Goal: Communication & Community: Share content

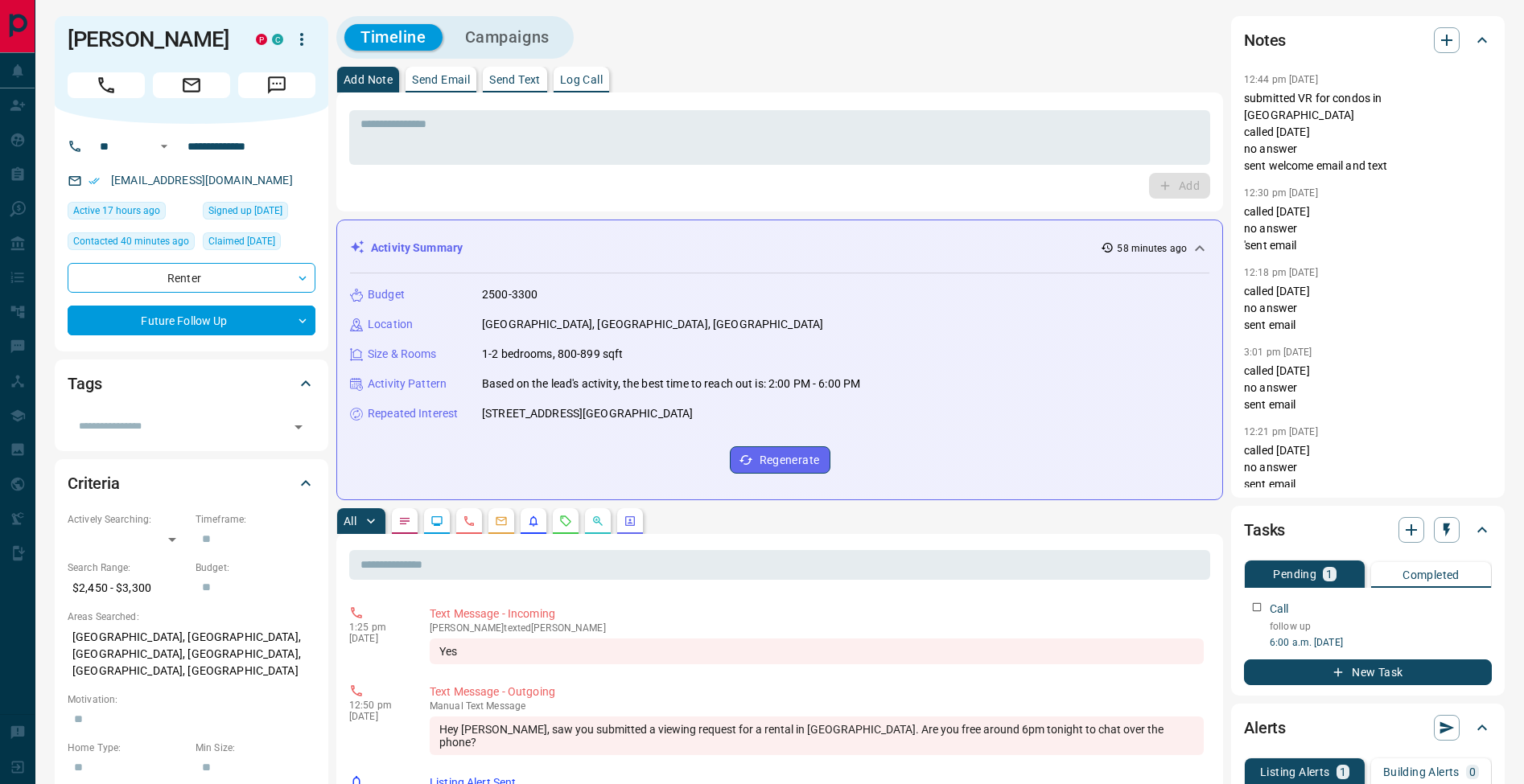
click at [456, 86] on button "Send Email" at bounding box center [441, 79] width 71 height 25
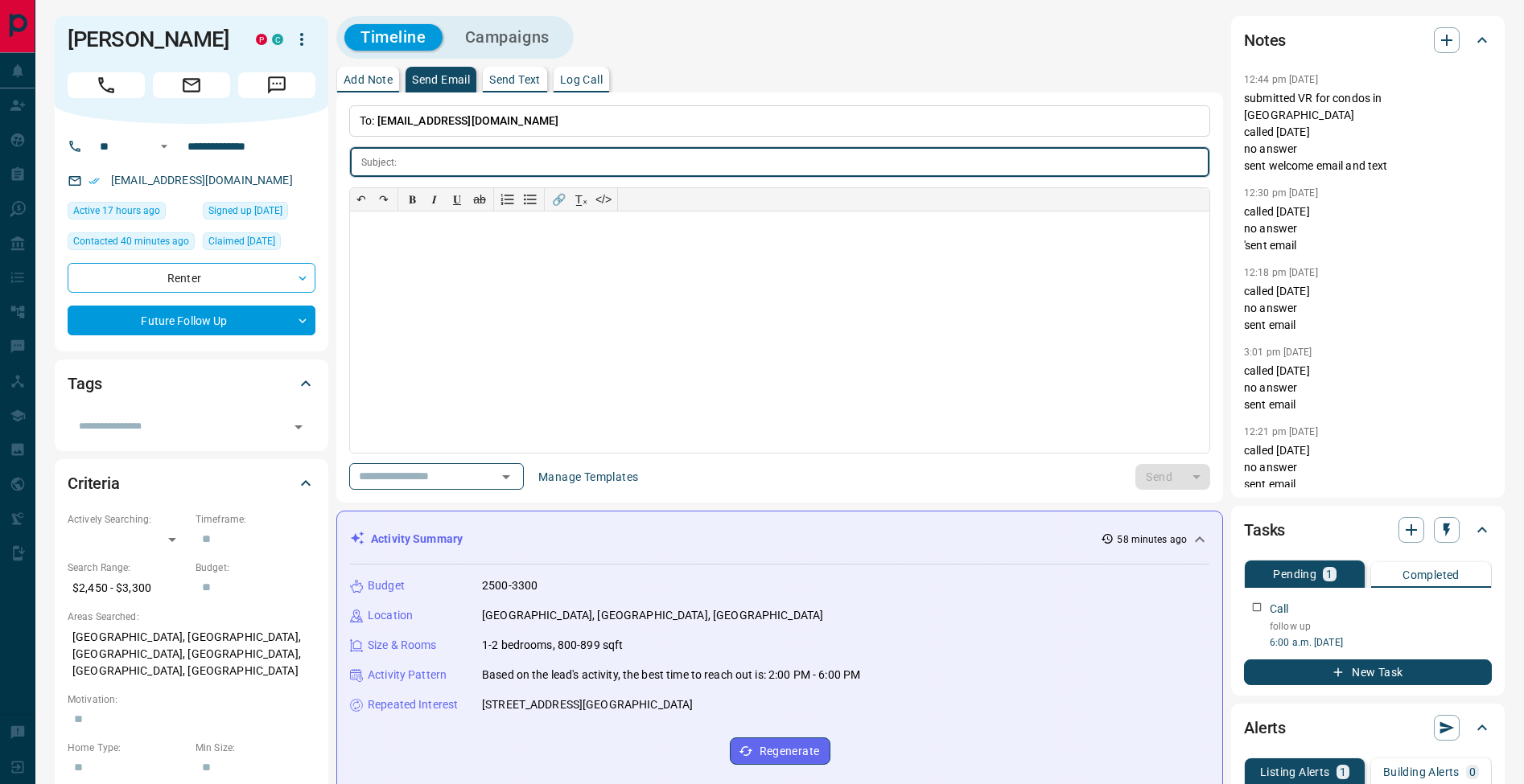
click at [577, 476] on button "Manage Templates" at bounding box center [587, 476] width 119 height 25
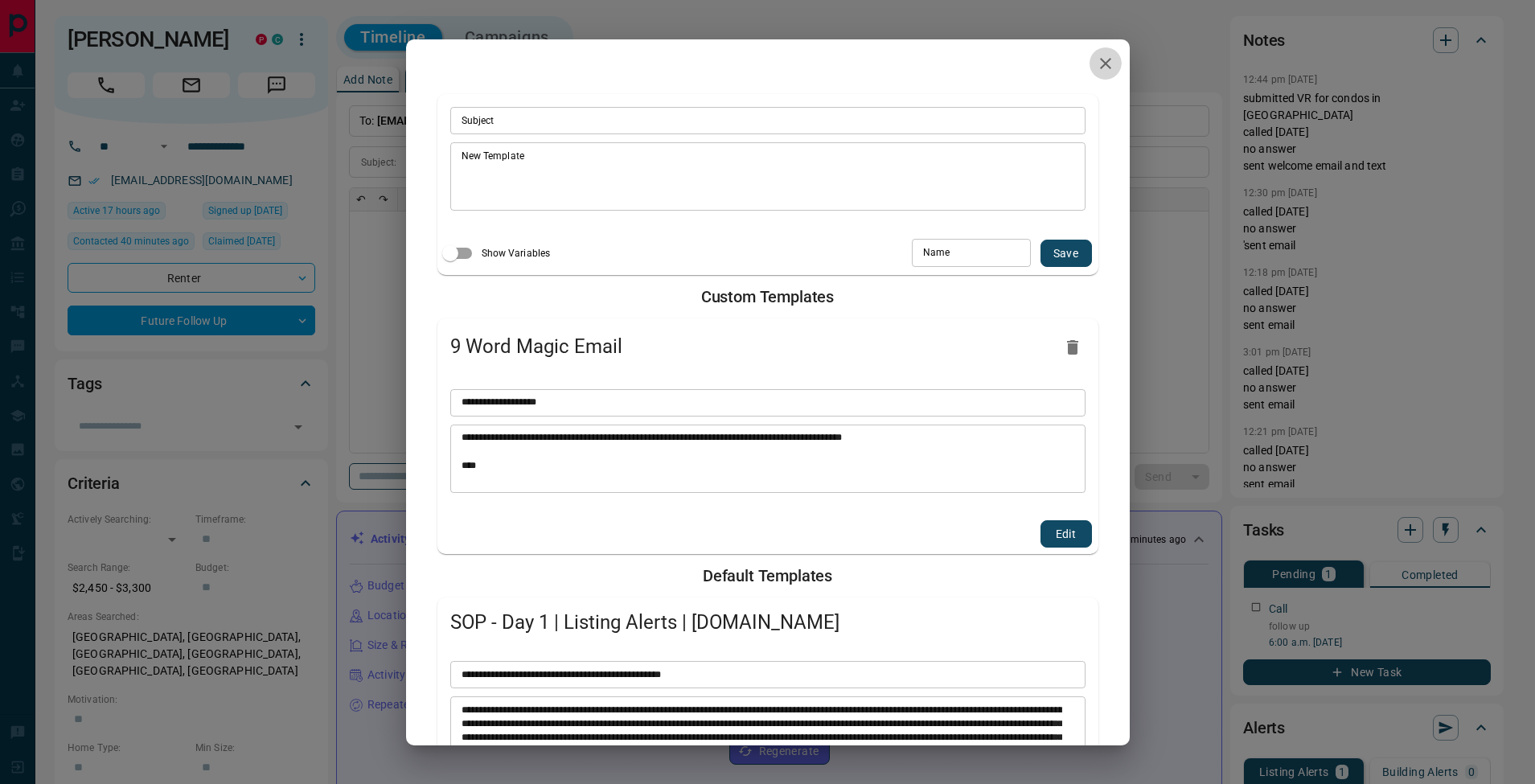
click at [1096, 71] on icon "button" at bounding box center [1106, 63] width 19 height 19
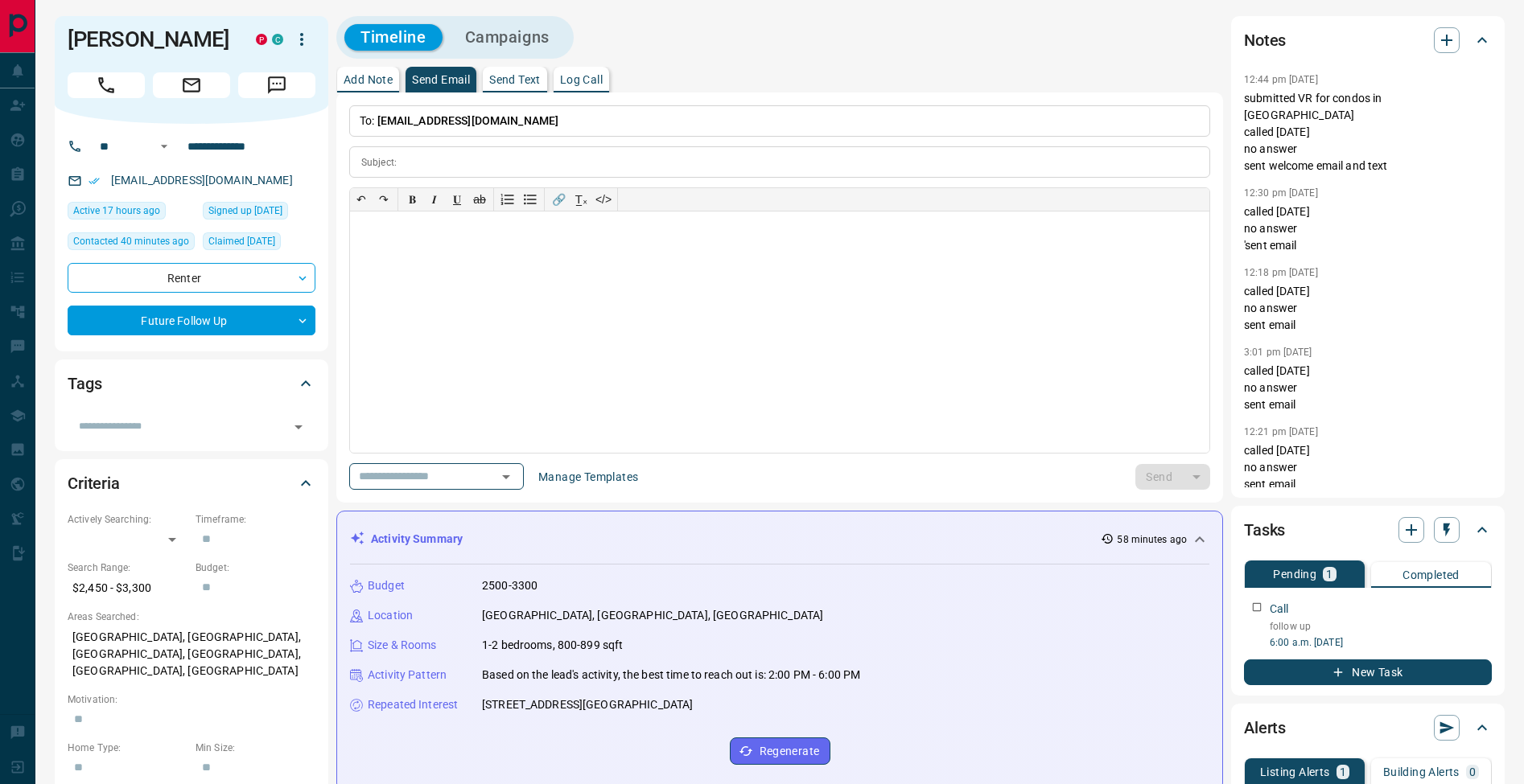
click at [529, 74] on p "Send Text" at bounding box center [514, 79] width 52 height 11
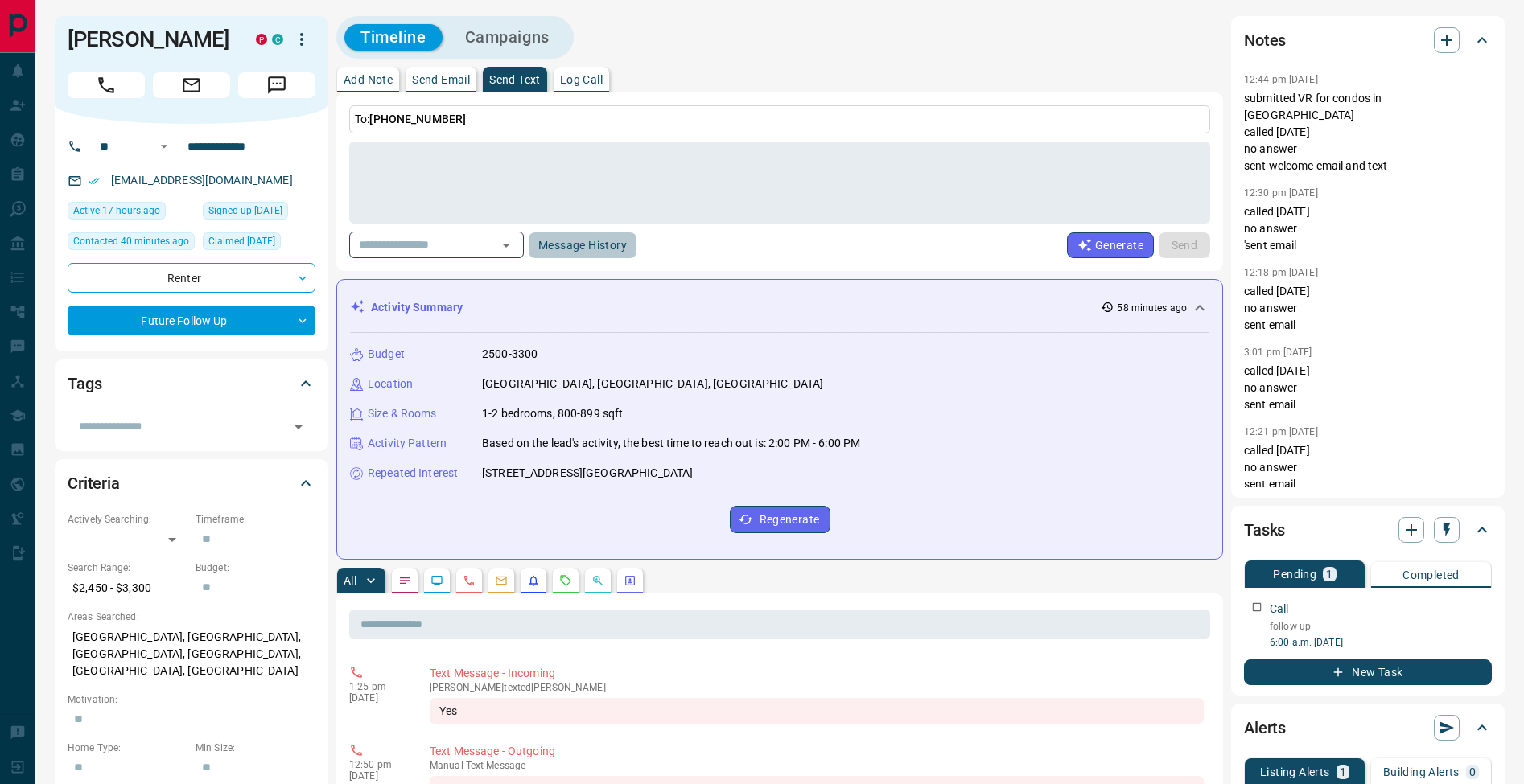
click at [600, 249] on button "Message History" at bounding box center [582, 244] width 108 height 25
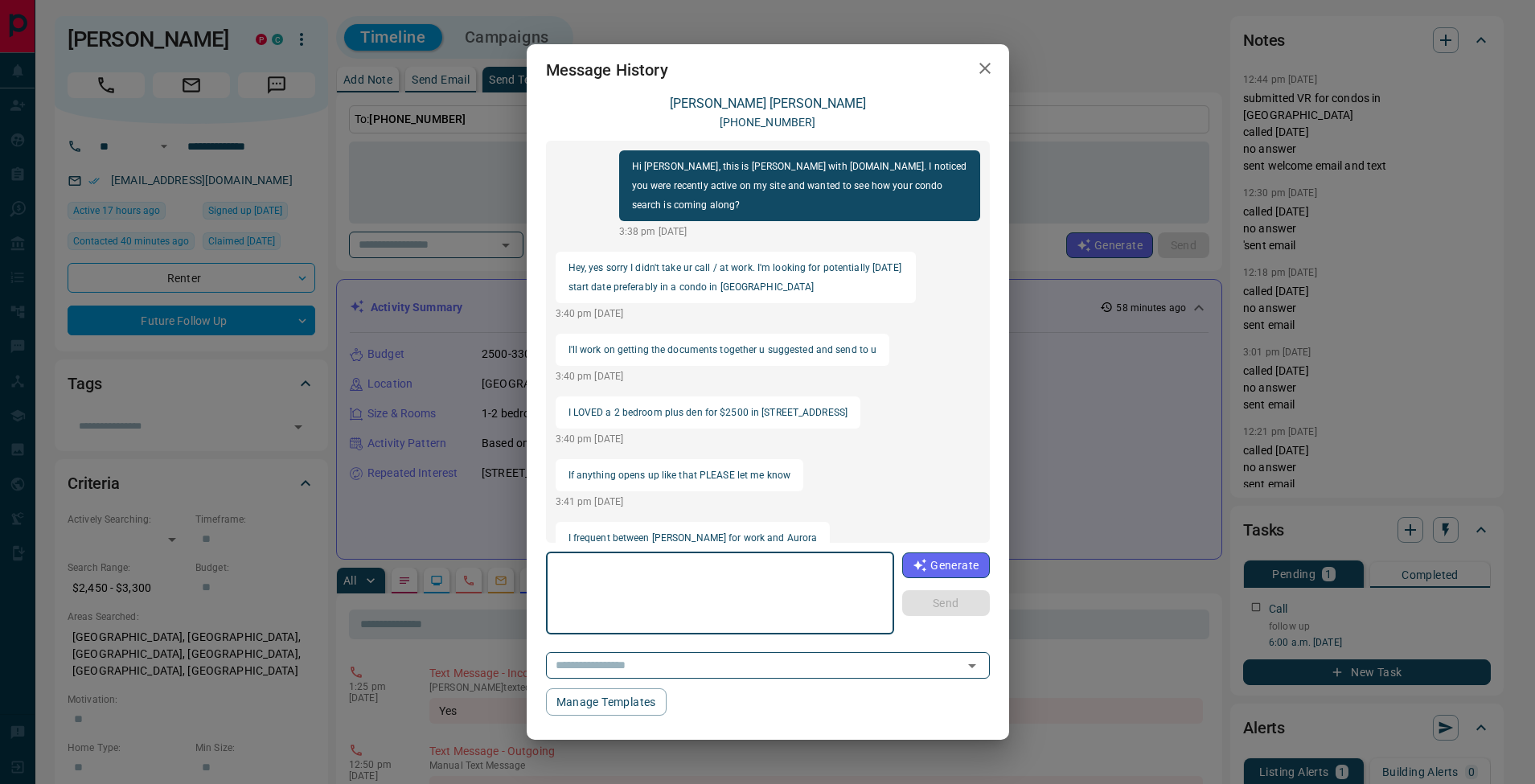
scroll to position [492, 0]
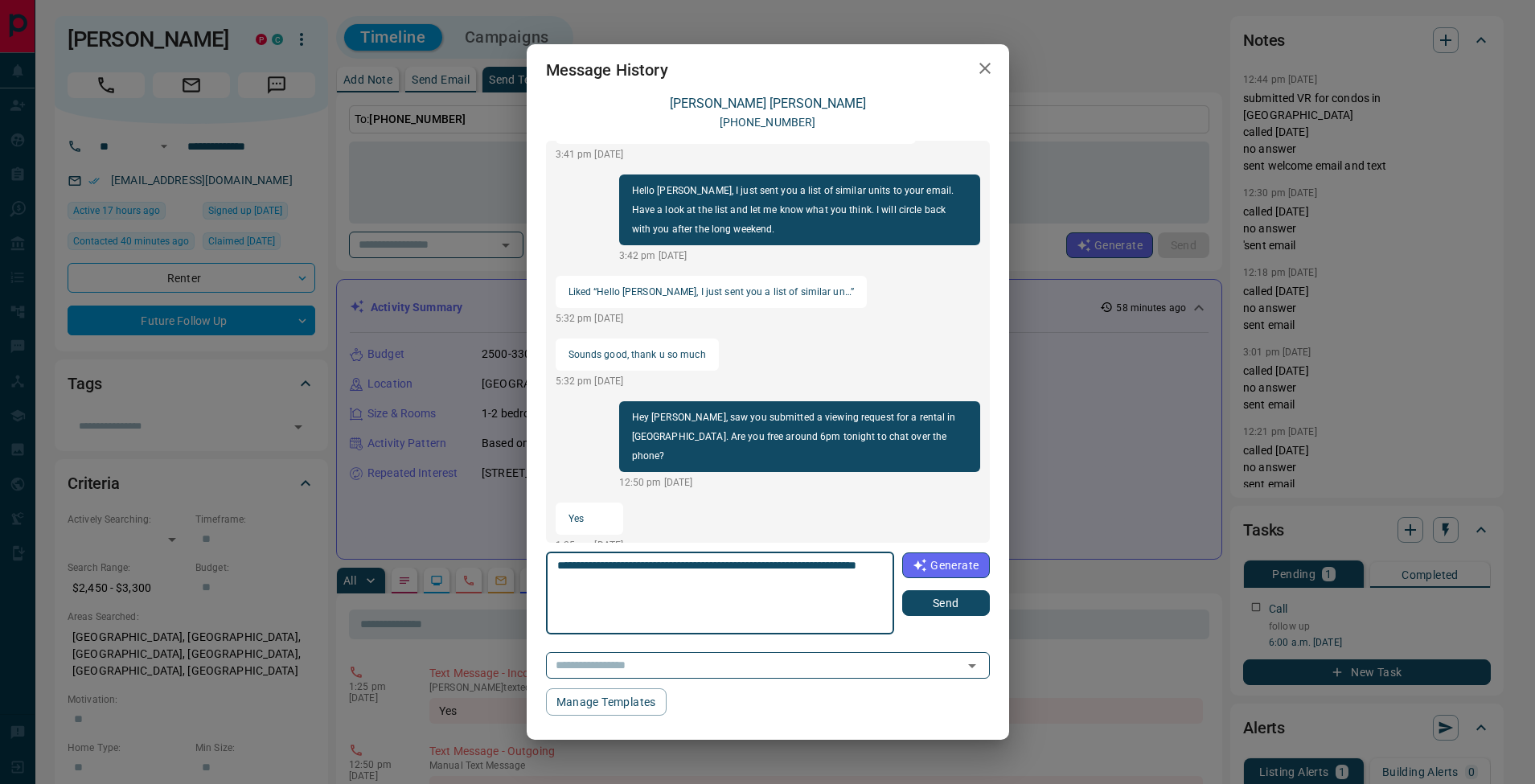
click at [722, 564] on textarea "**********" at bounding box center [720, 593] width 325 height 69
type textarea "**********"
click at [958, 604] on button "Send" at bounding box center [945, 602] width 87 height 25
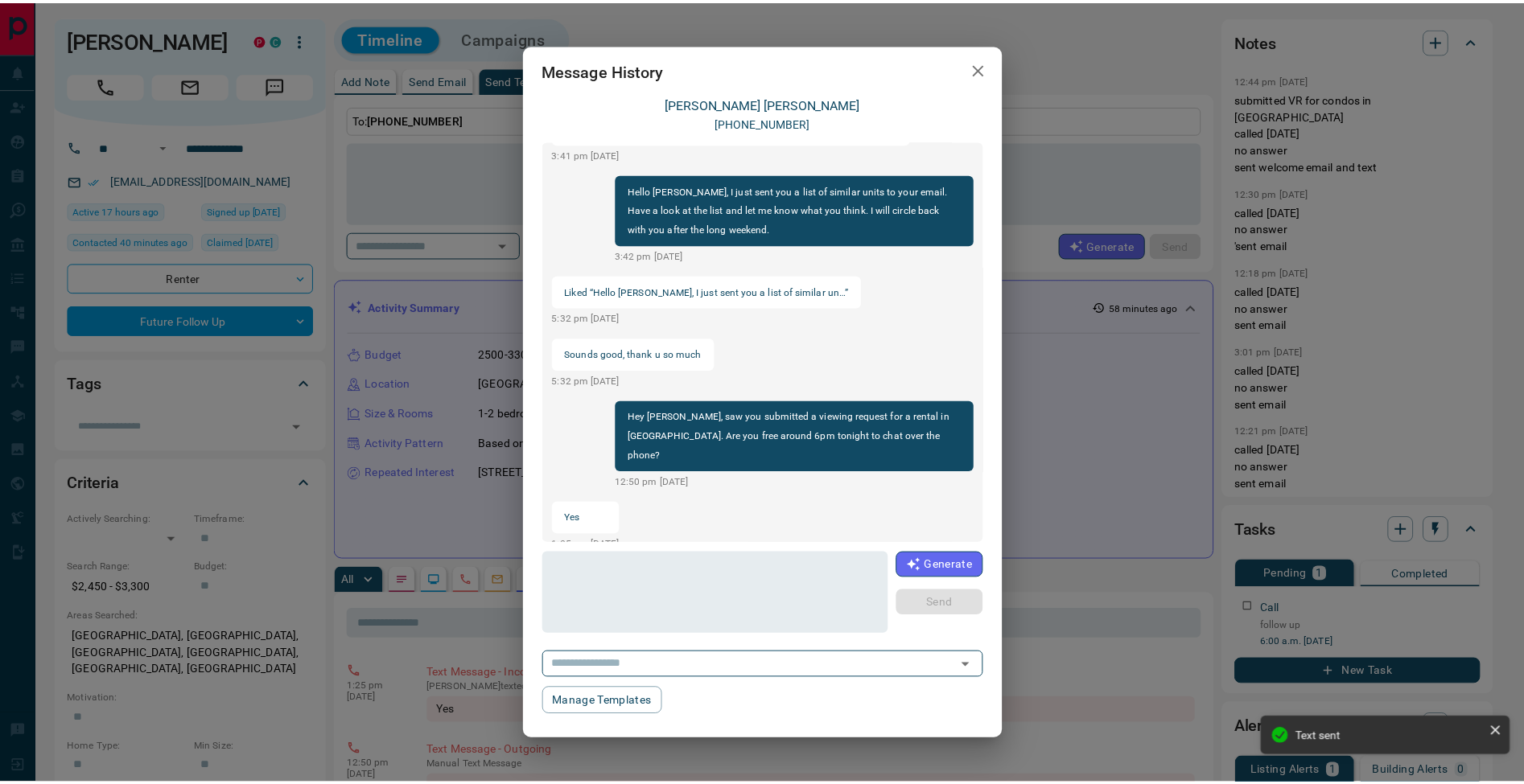
scroll to position [574, 0]
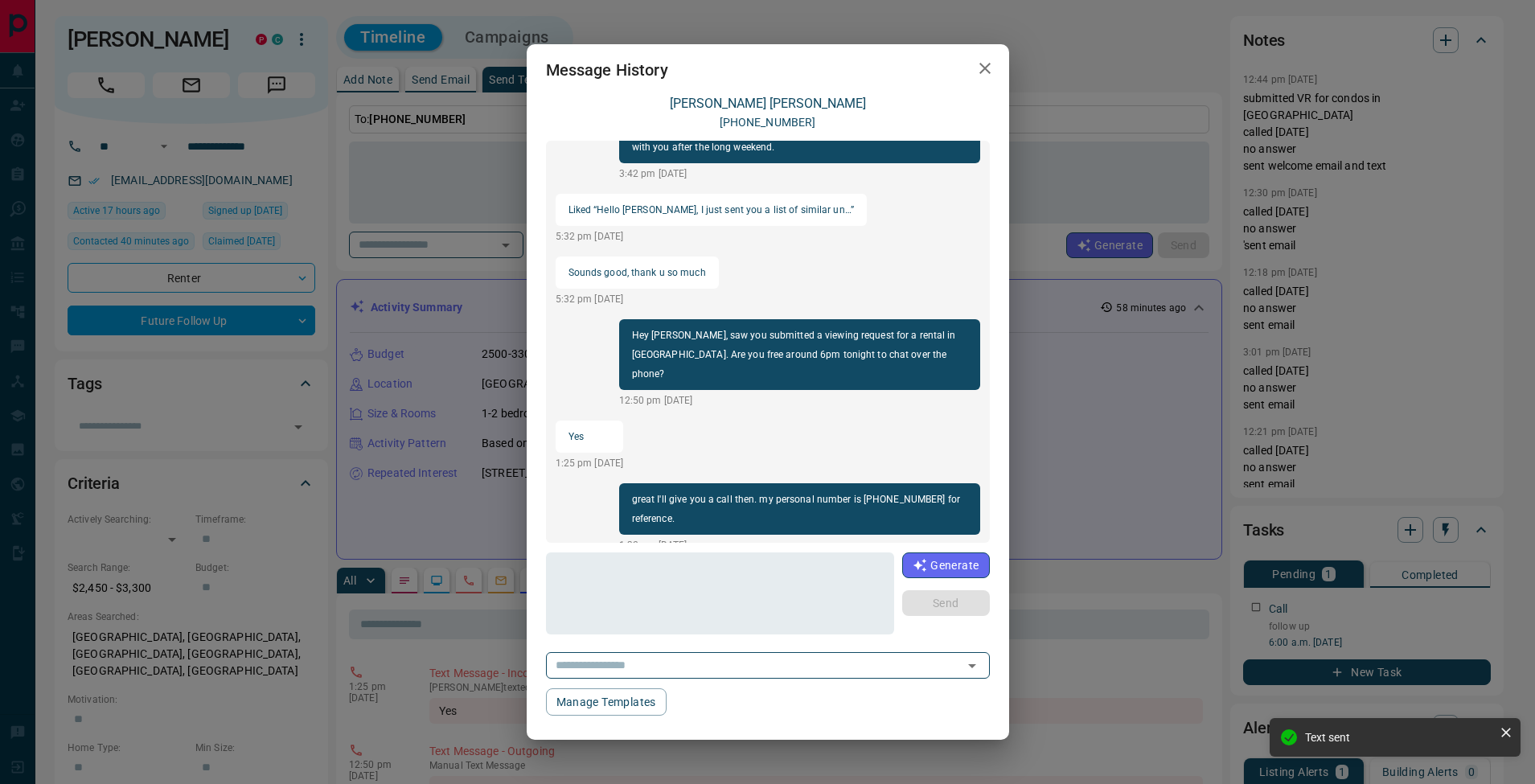
click at [978, 71] on icon "button" at bounding box center [986, 69] width 19 height 19
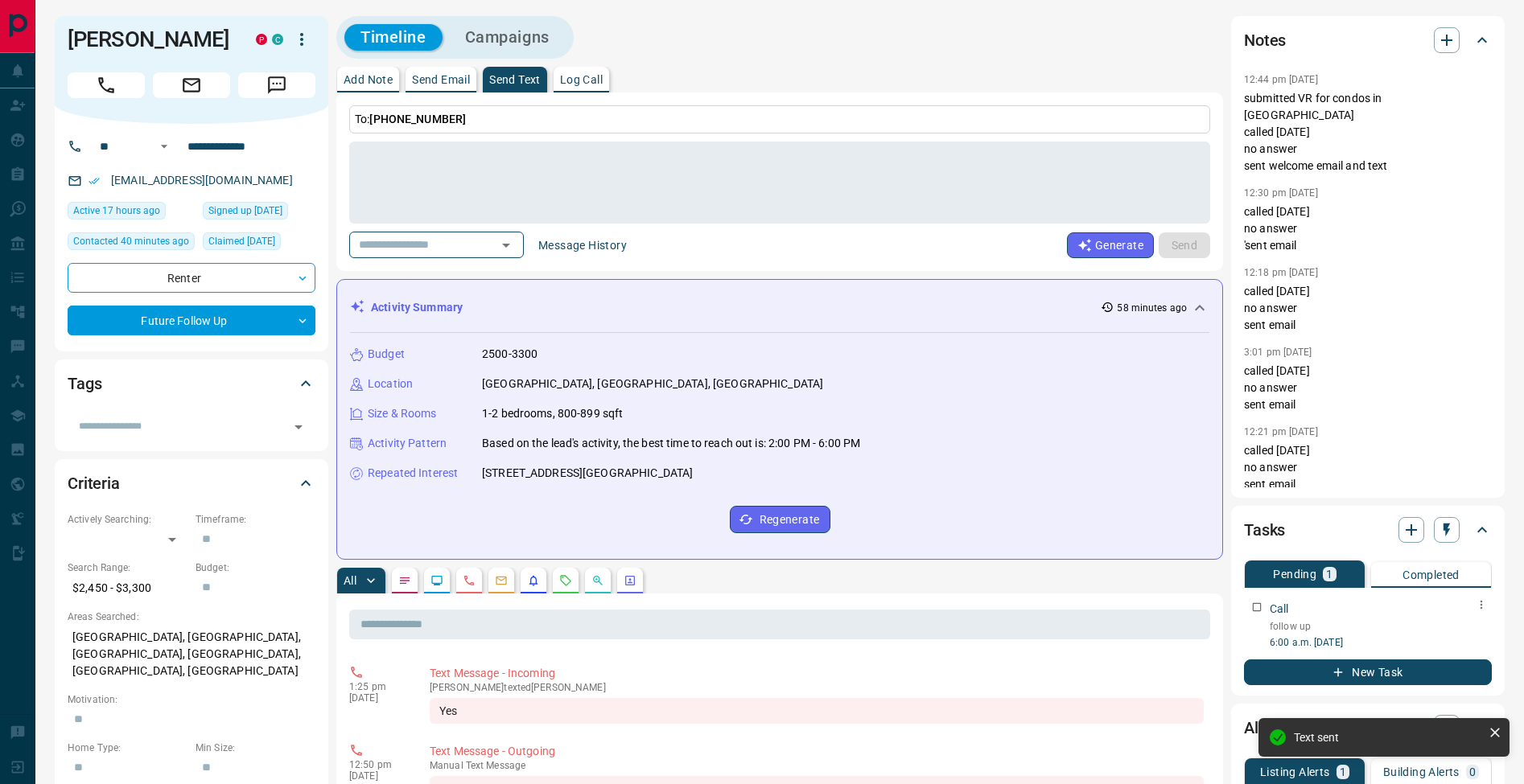
click at [1478, 608] on icon "button" at bounding box center [1481, 605] width 13 height 13
click at [1468, 626] on li "Edit" at bounding box center [1455, 635] width 71 height 24
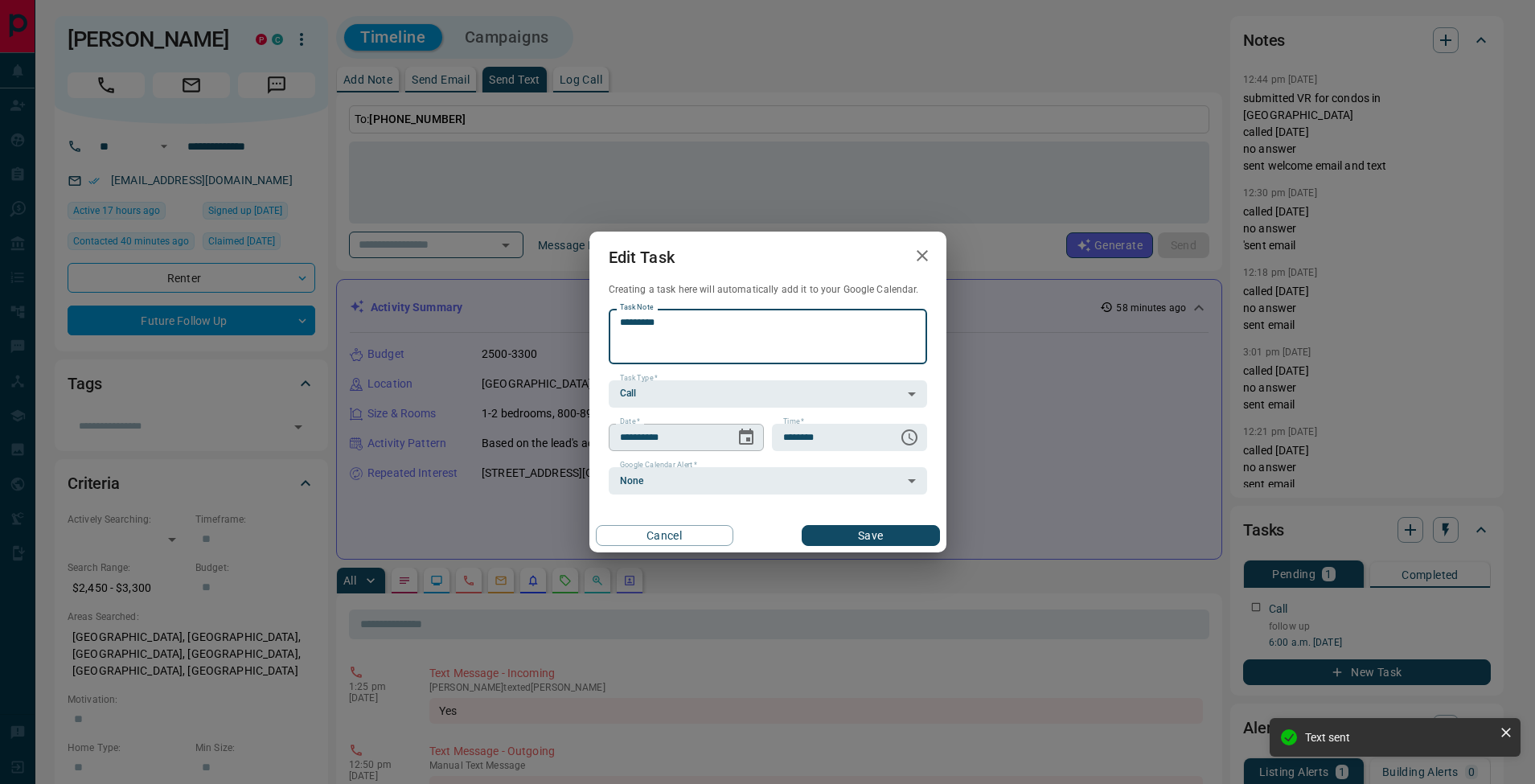
click at [741, 442] on icon "Choose date, selected date is Aug 21, 2025" at bounding box center [746, 438] width 19 height 19
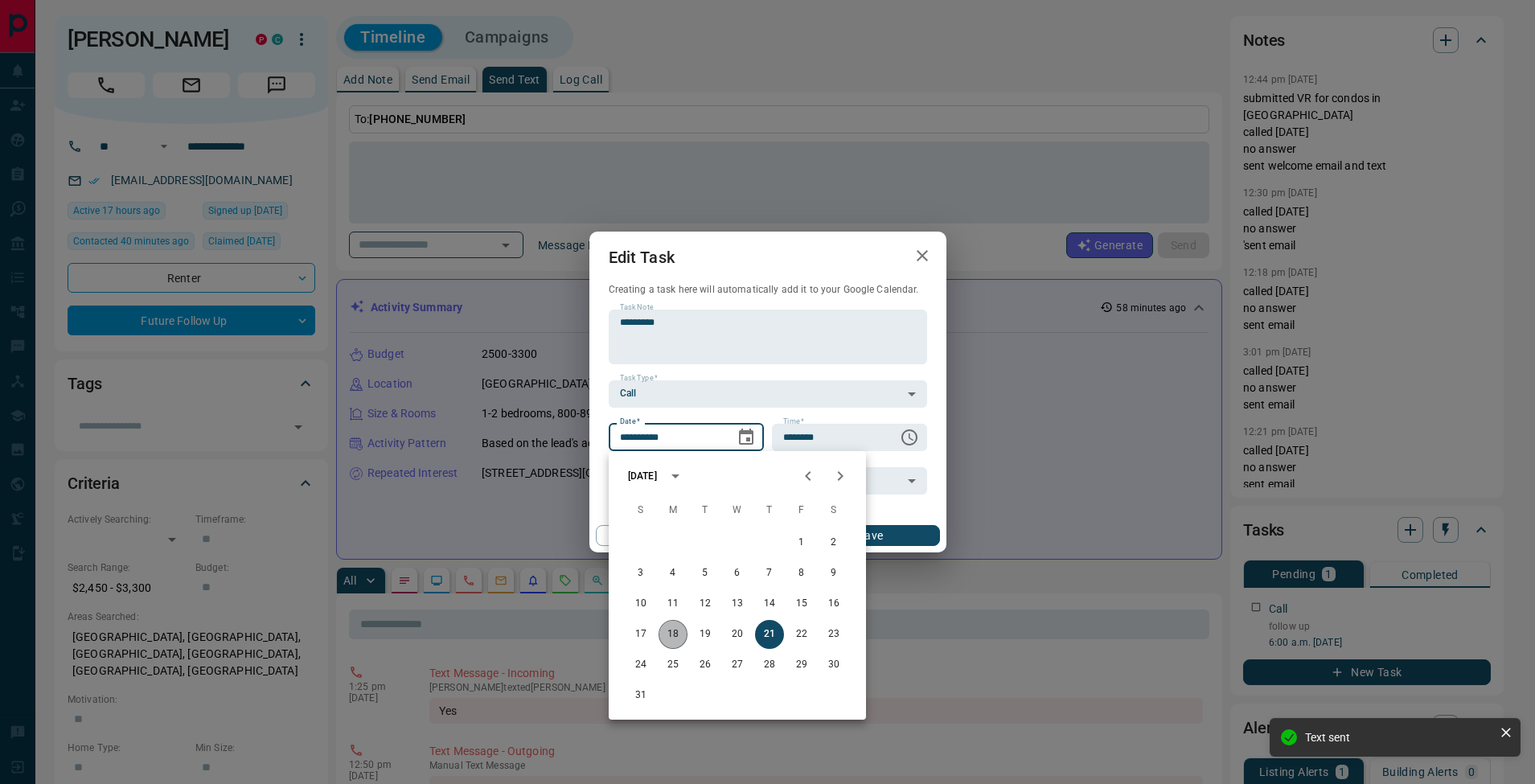
click at [674, 641] on button "18" at bounding box center [673, 634] width 29 height 29
type input "**********"
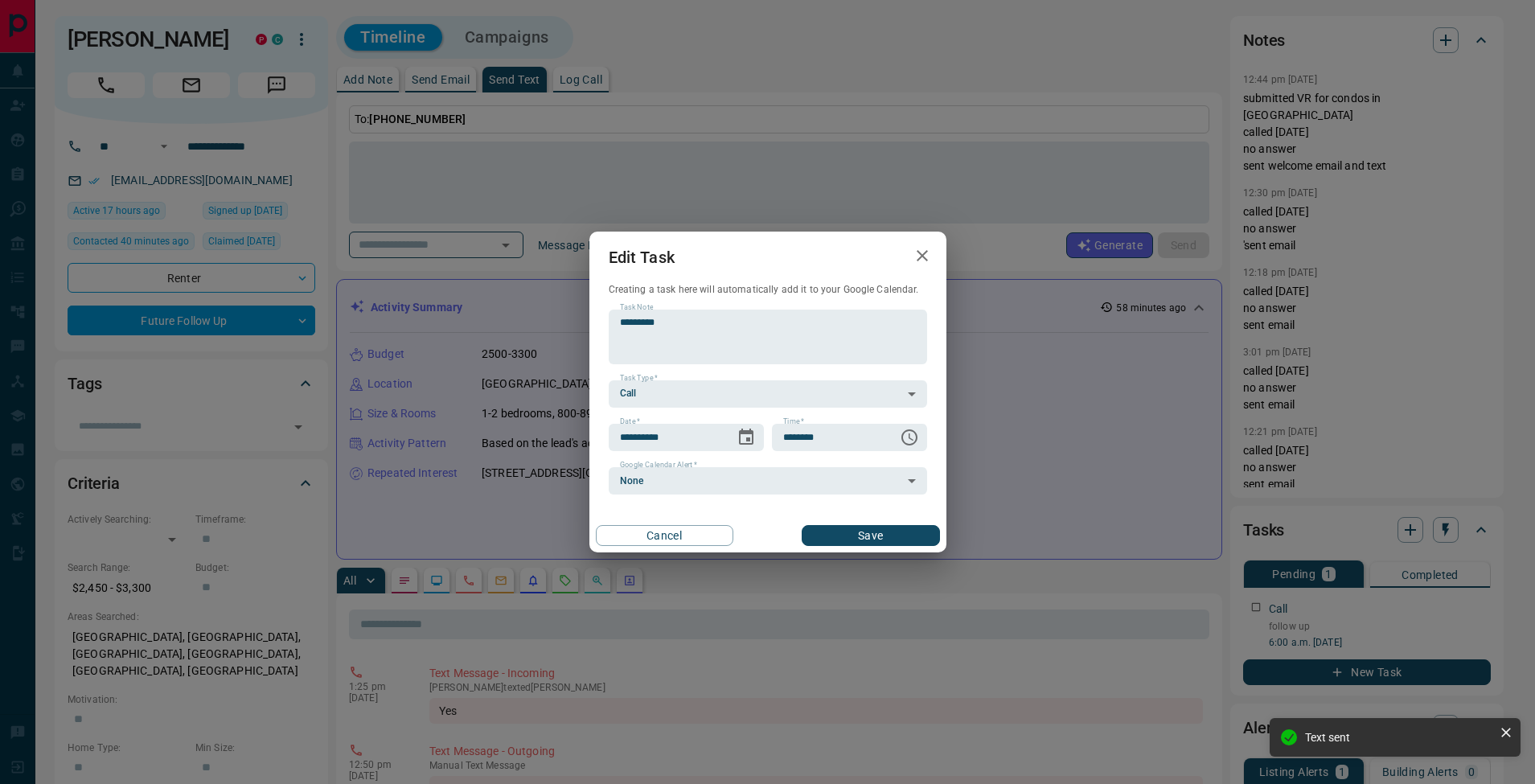
click at [869, 531] on button "Save" at bounding box center [870, 535] width 137 height 21
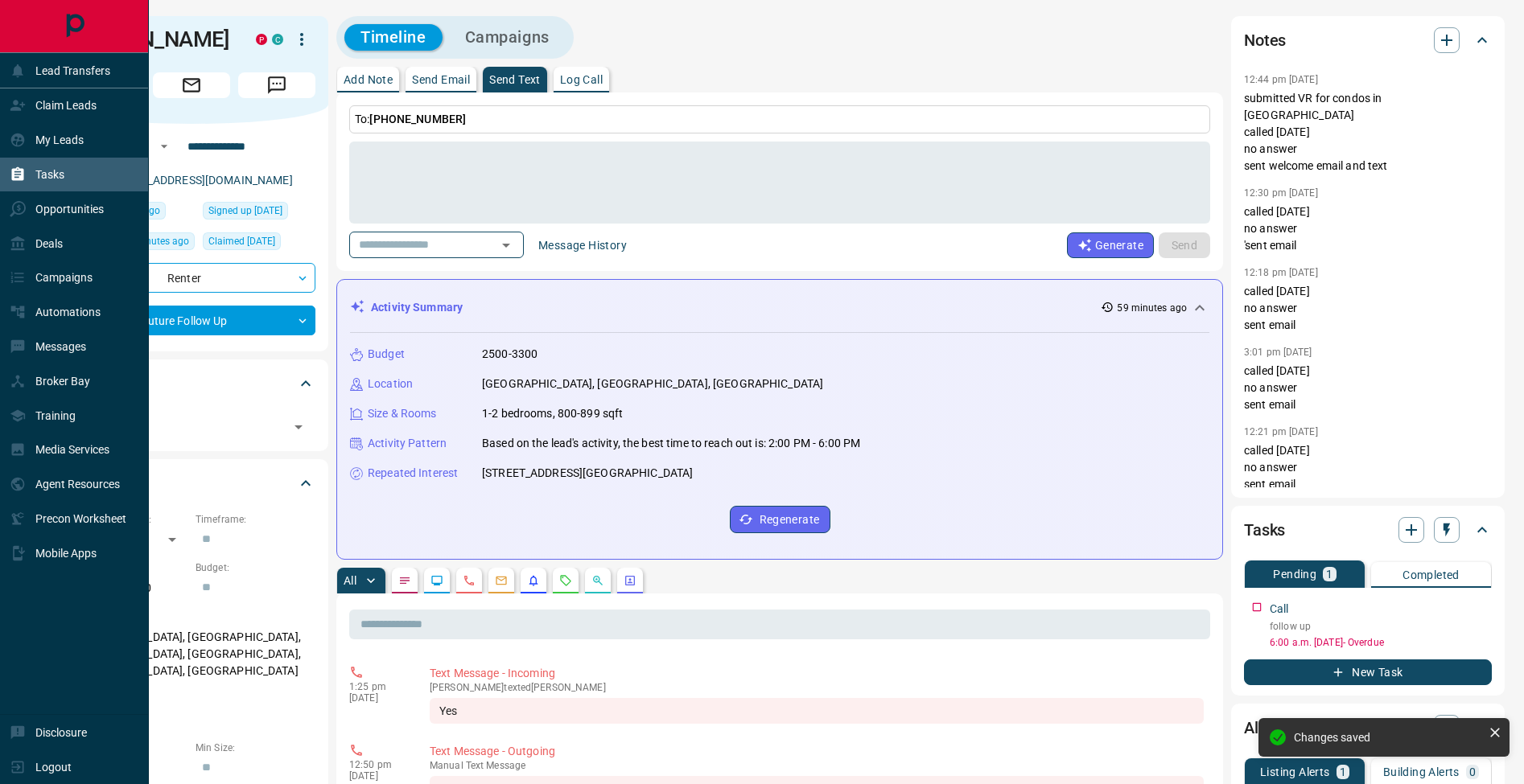
click at [21, 170] on icon at bounding box center [18, 174] width 12 height 14
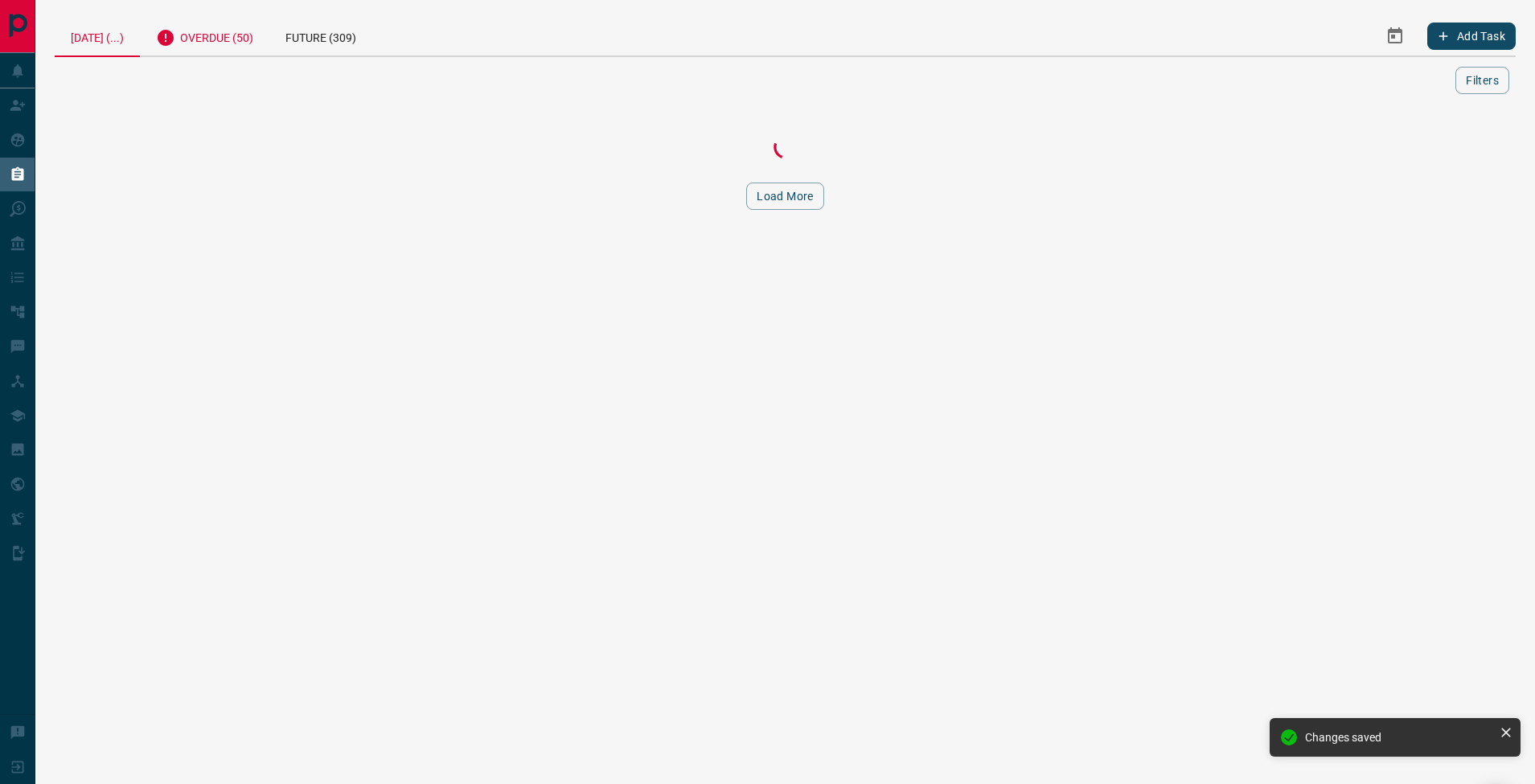
click at [231, 35] on div "Overdue (50)" at bounding box center [204, 35] width 129 height 40
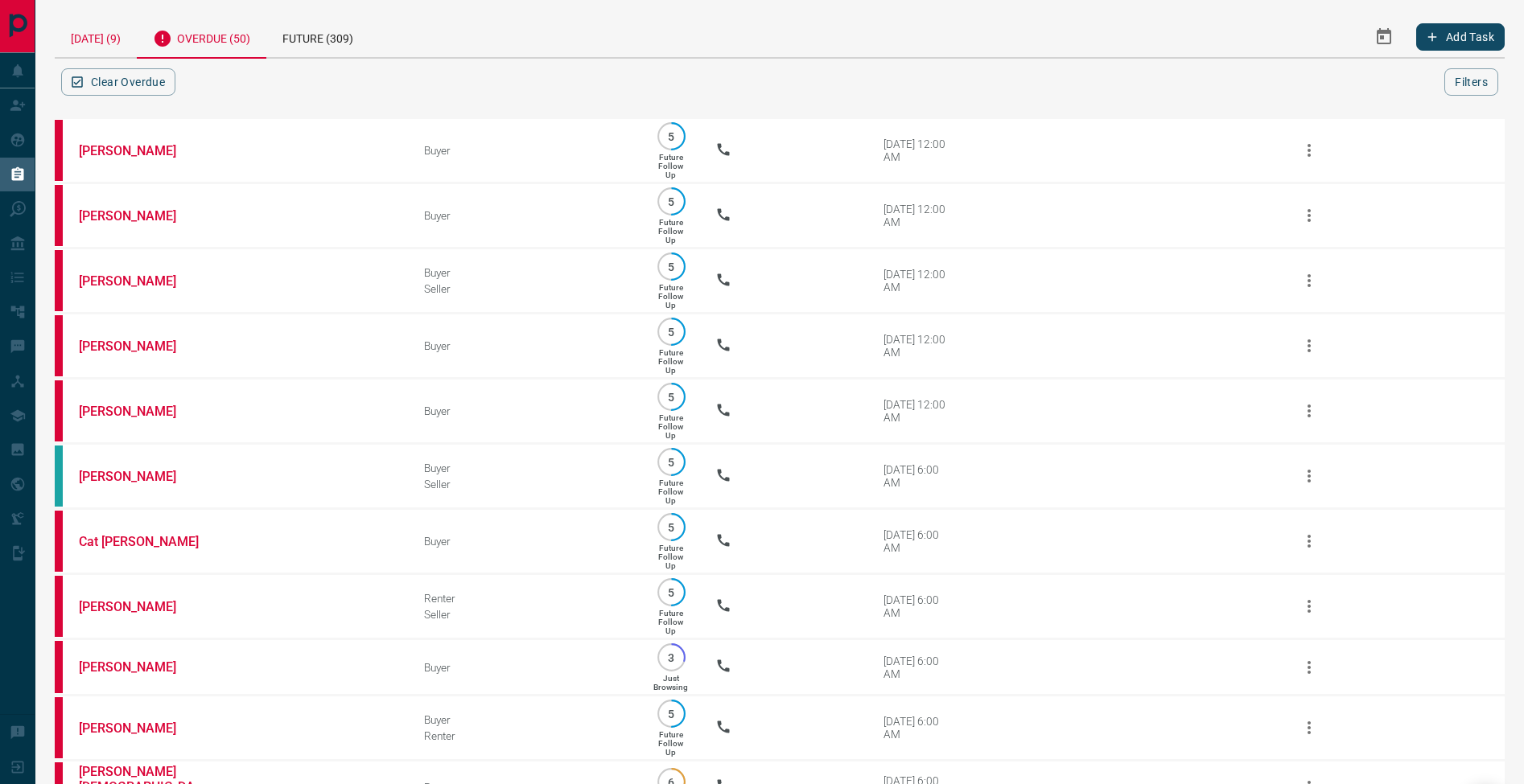
click at [98, 33] on div "[DATE] (9)" at bounding box center [95, 36] width 82 height 41
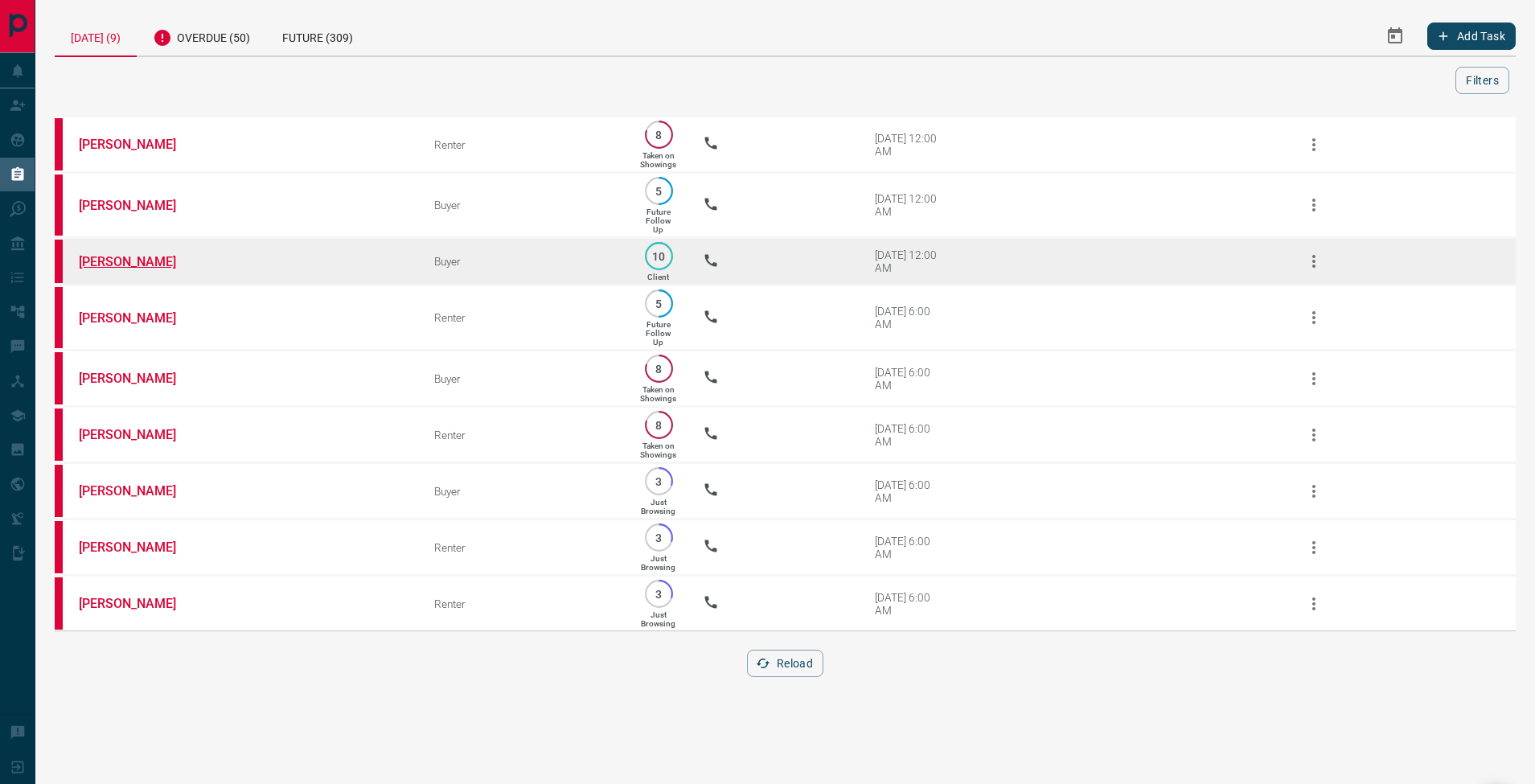
click at [129, 265] on link "[PERSON_NAME]" at bounding box center [139, 261] width 120 height 15
